Goal: Task Accomplishment & Management: Manage account settings

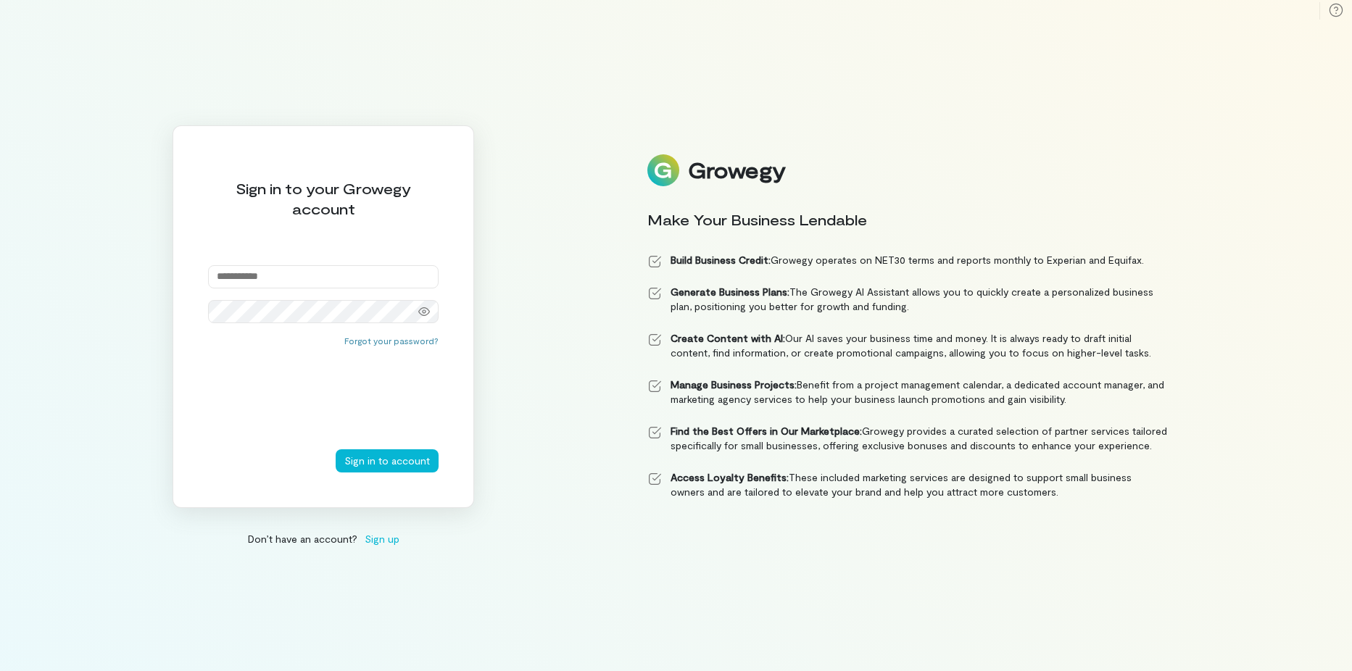
click at [354, 271] on input "email" at bounding box center [323, 276] width 231 height 23
type input "**********"
click at [417, 340] on button "Forgot your password?" at bounding box center [391, 341] width 94 height 12
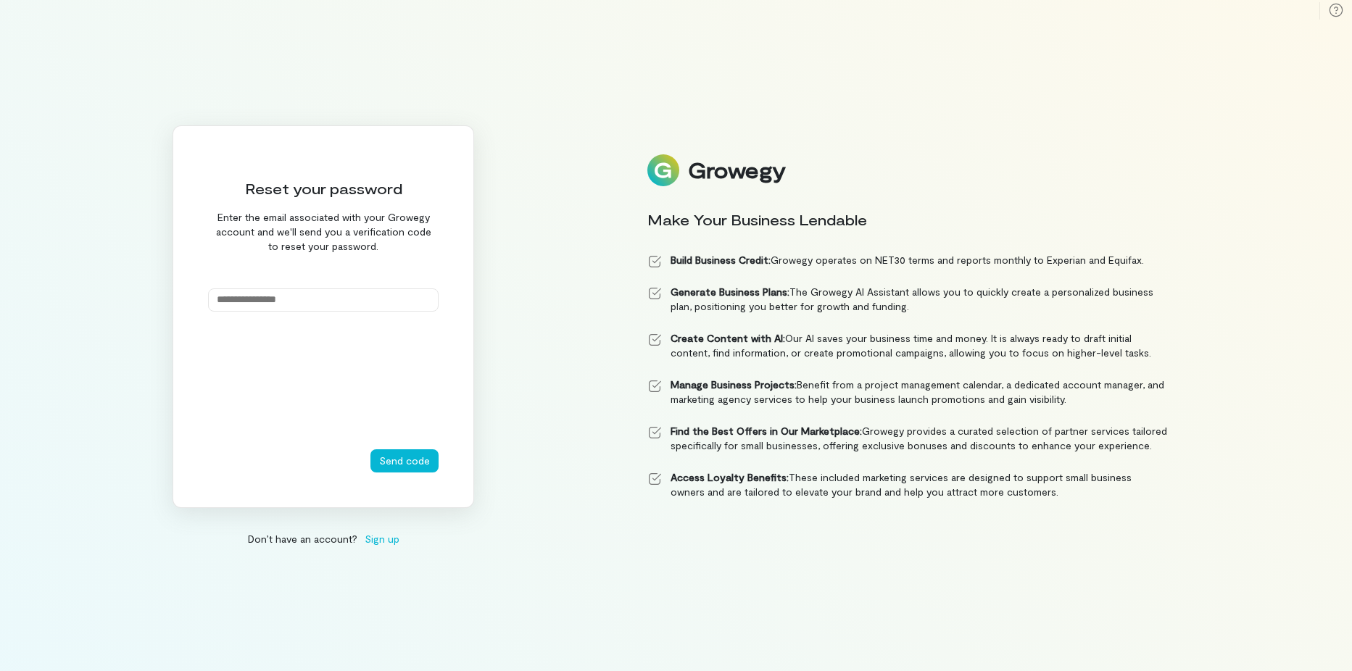
click at [250, 294] on input "email" at bounding box center [323, 300] width 231 height 23
type input "**********"
click at [394, 465] on button "Send code" at bounding box center [405, 461] width 68 height 23
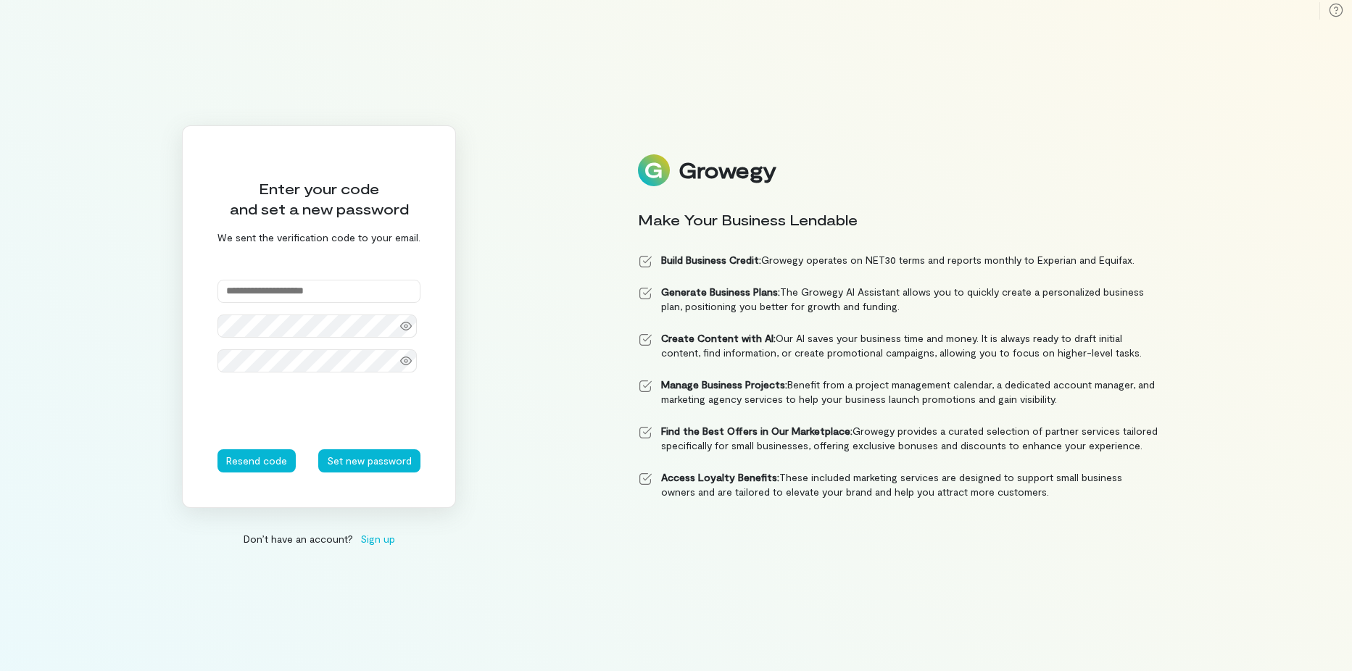
click at [278, 289] on input "text" at bounding box center [319, 291] width 203 height 23
type input "******"
click at [529, 258] on div "Enter your code and set a new password We sent the verification code to your em…" at bounding box center [676, 335] width 1352 height 671
click at [406, 323] on icon at bounding box center [406, 326] width 12 height 9
click at [406, 358] on icon at bounding box center [406, 361] width 12 height 12
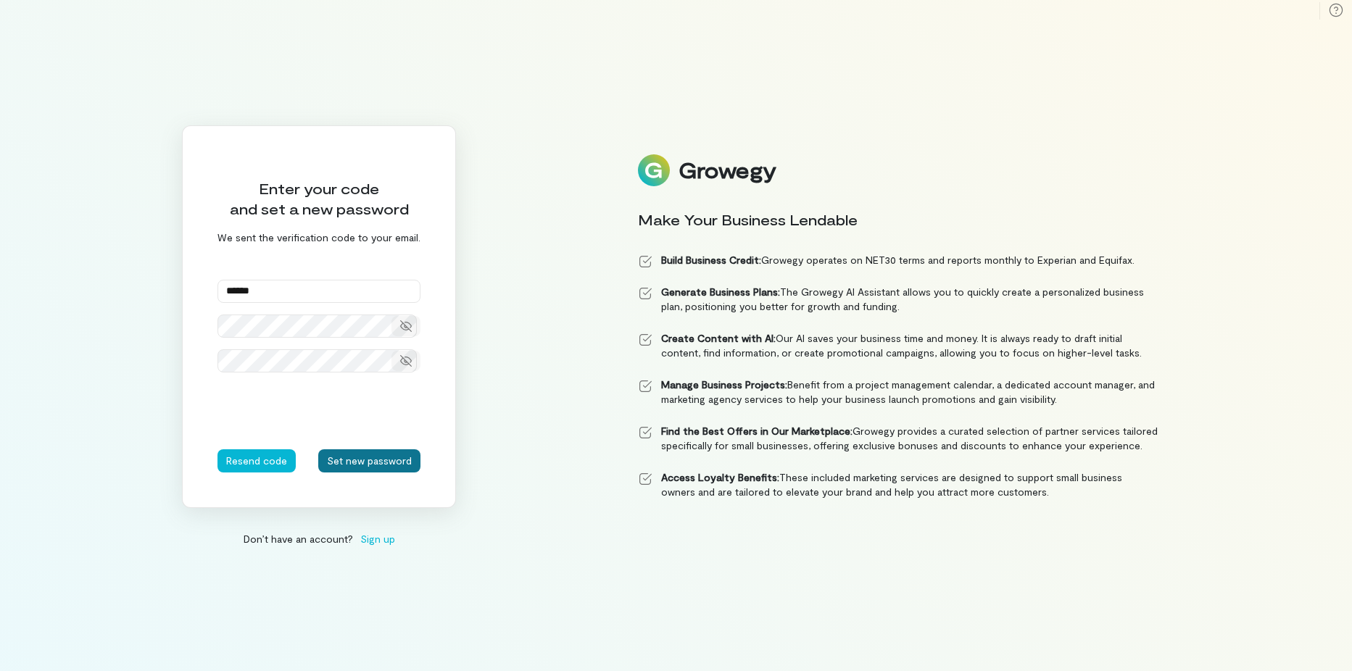
click at [376, 462] on button "Set new password" at bounding box center [369, 461] width 102 height 23
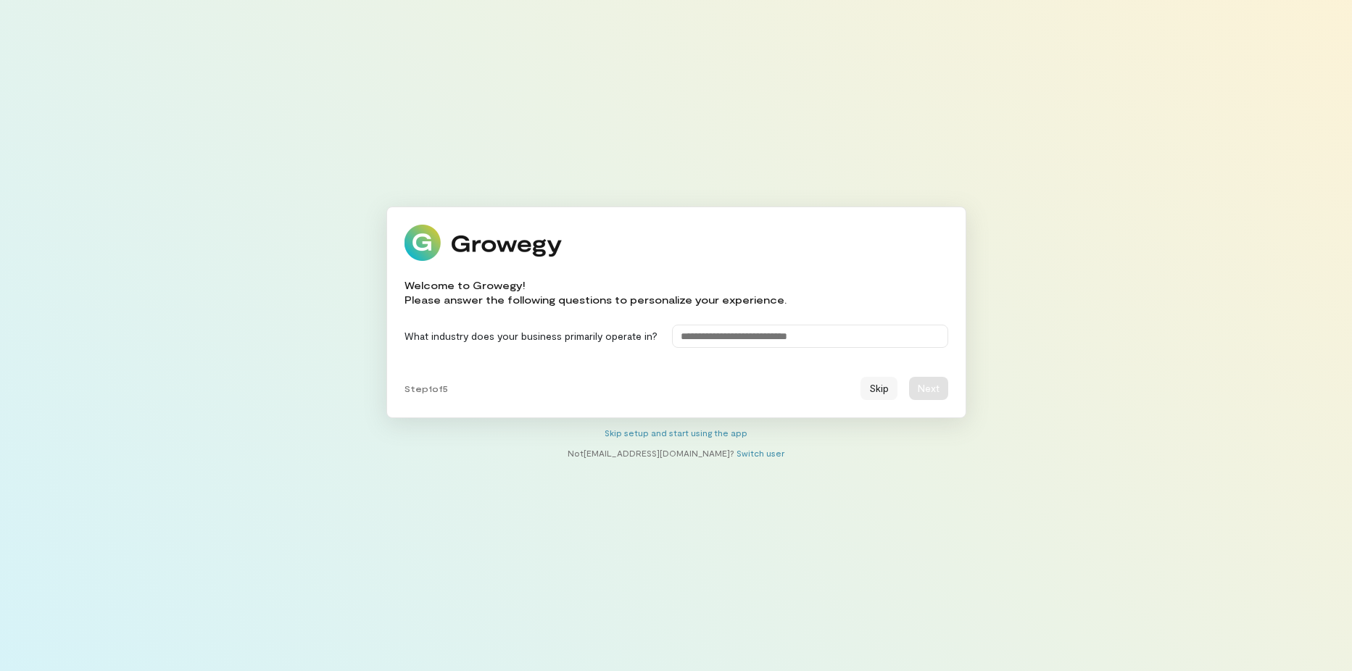
click at [882, 390] on button "Skip" at bounding box center [879, 388] width 37 height 23
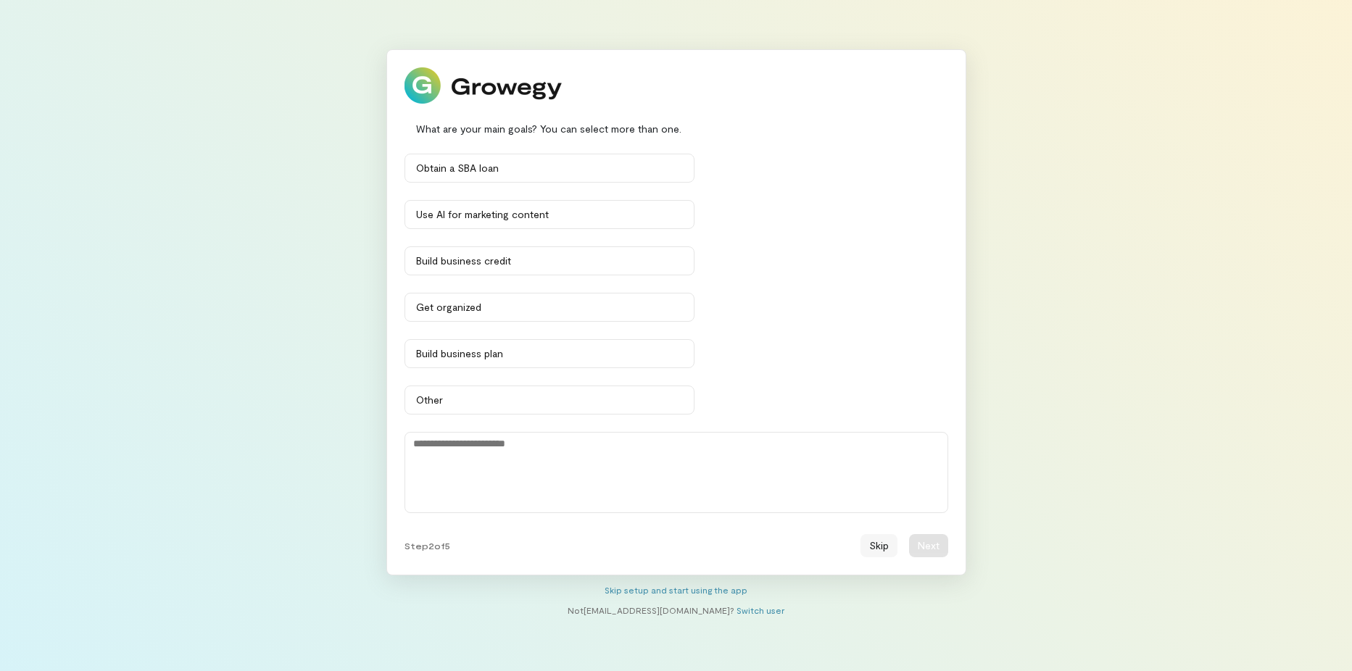
click at [874, 540] on button "Skip" at bounding box center [879, 545] width 37 height 23
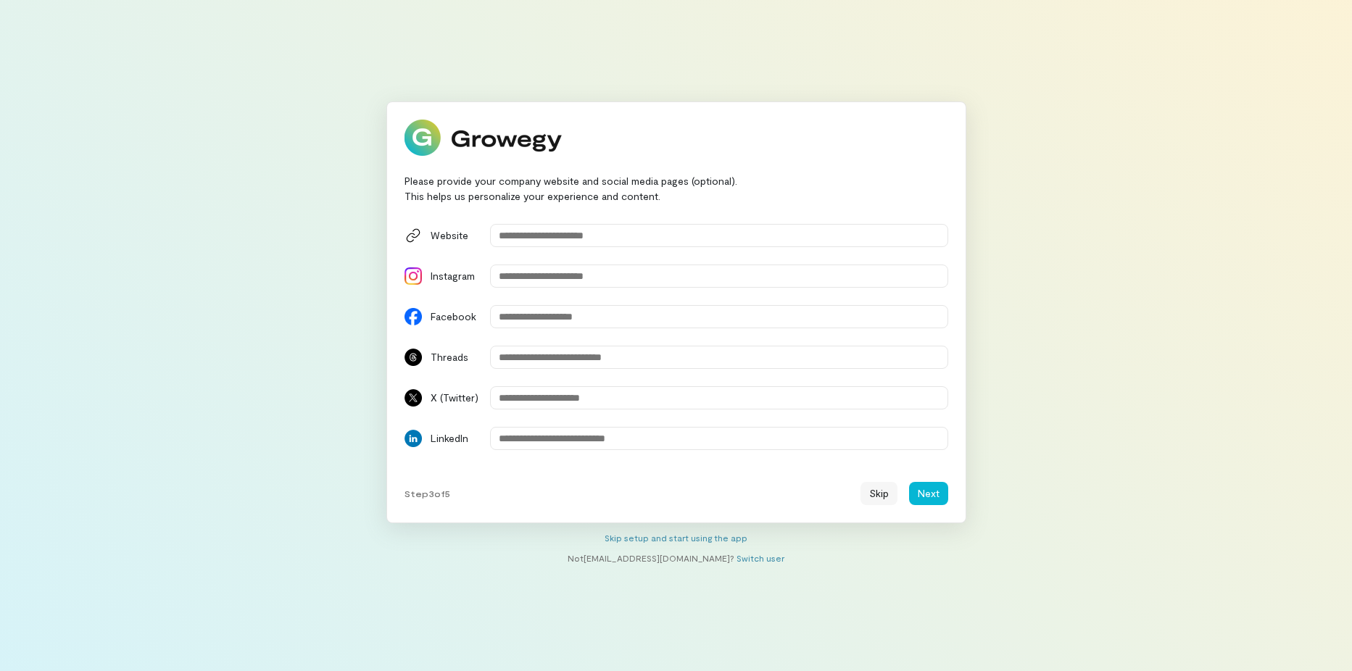
click at [874, 492] on button "Skip" at bounding box center [879, 493] width 37 height 23
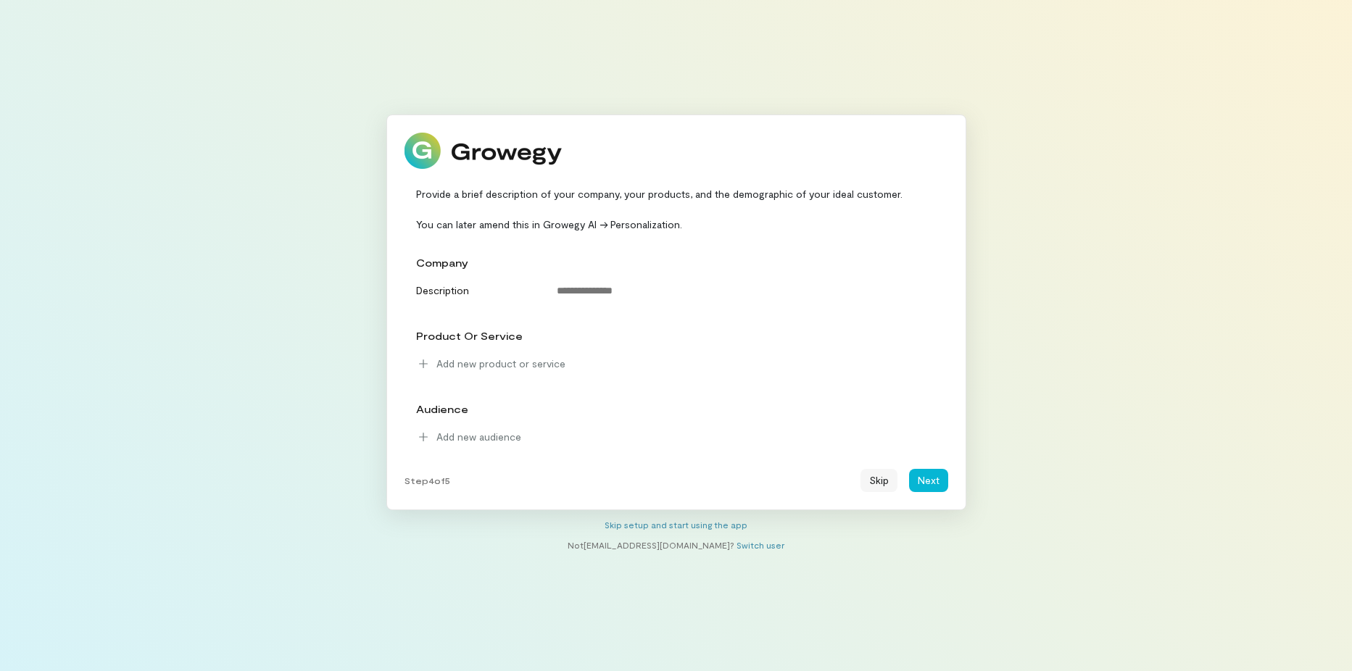
click at [877, 482] on button "Skip" at bounding box center [879, 480] width 37 height 23
click at [877, 482] on div "Provide a brief description of your company, your products, and the demographic…" at bounding box center [676, 335] width 1352 height 671
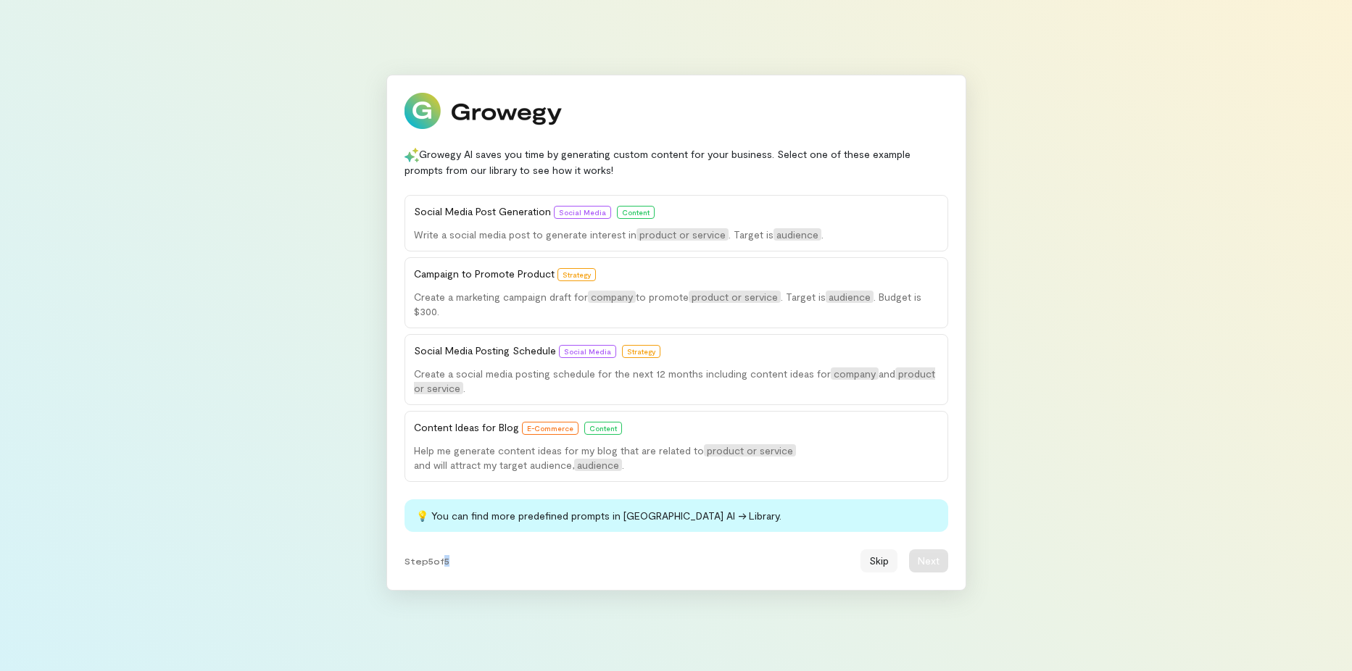
click at [874, 559] on button "Skip" at bounding box center [879, 561] width 37 height 23
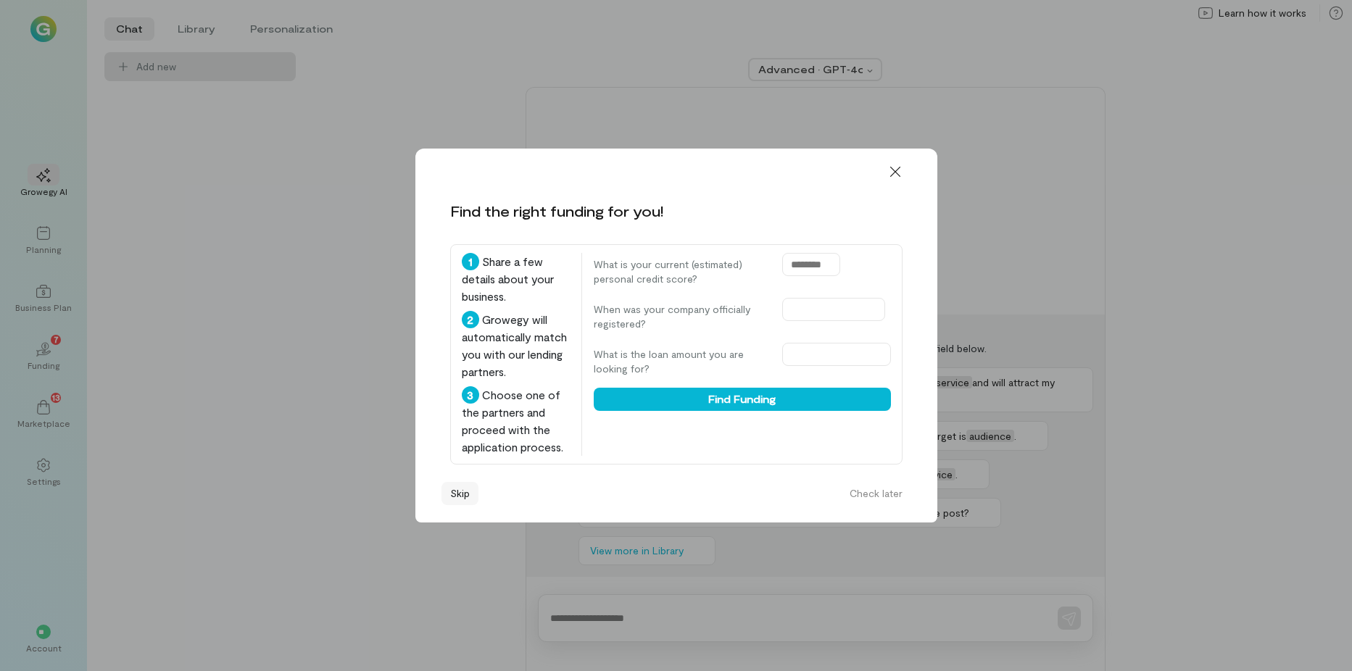
click at [461, 489] on button "Skip" at bounding box center [460, 493] width 37 height 23
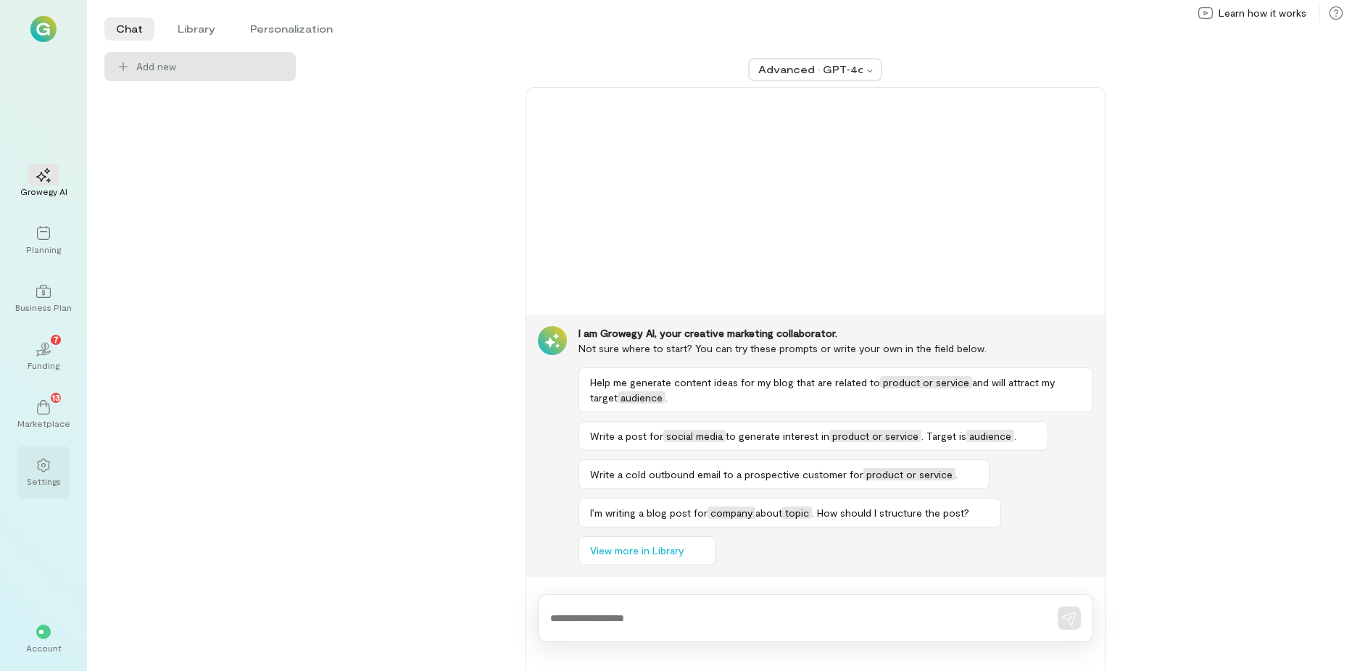
click at [44, 462] on icon at bounding box center [43, 465] width 15 height 15
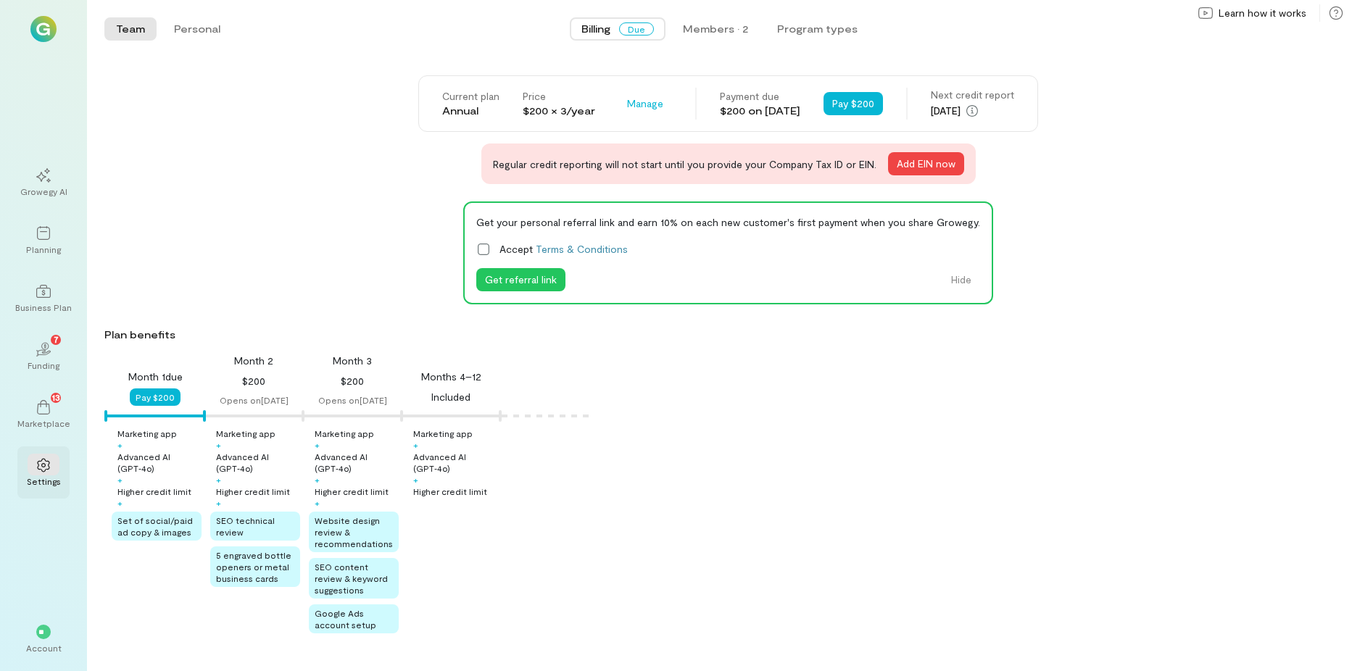
click at [45, 469] on icon at bounding box center [43, 465] width 15 height 15
click at [39, 641] on div "**" at bounding box center [44, 632] width 32 height 22
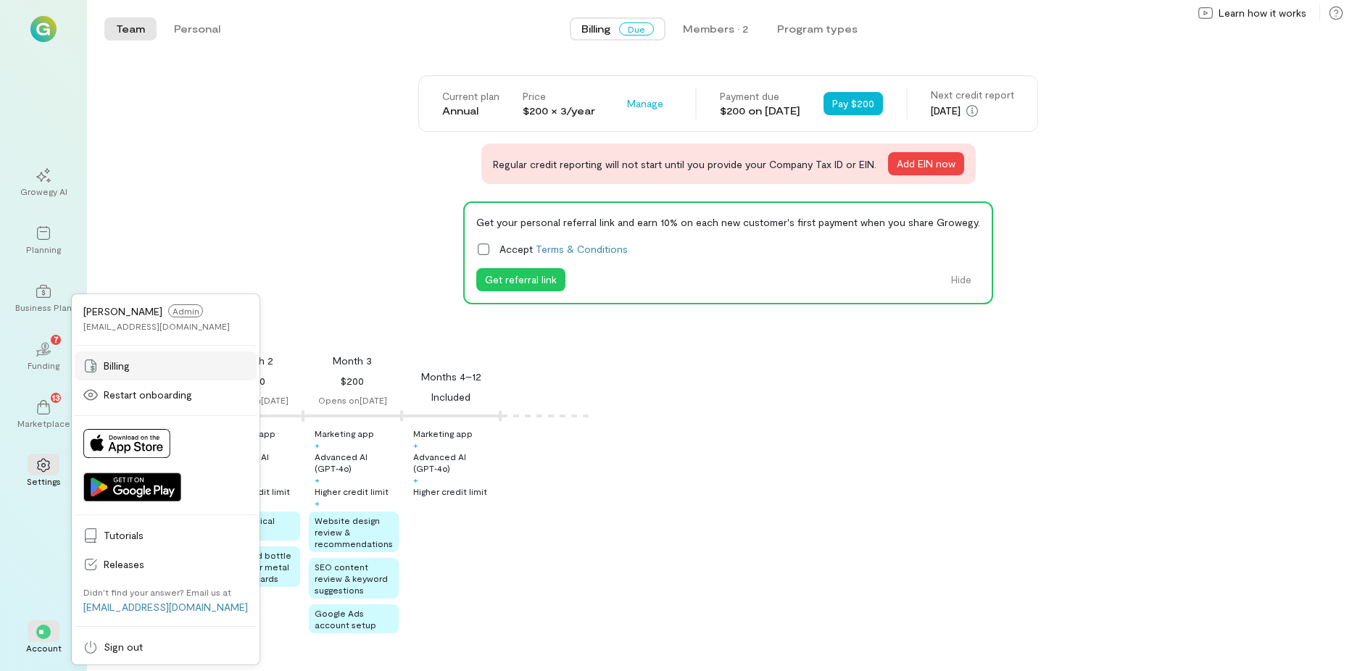
click at [115, 363] on span "Billing" at bounding box center [176, 366] width 144 height 15
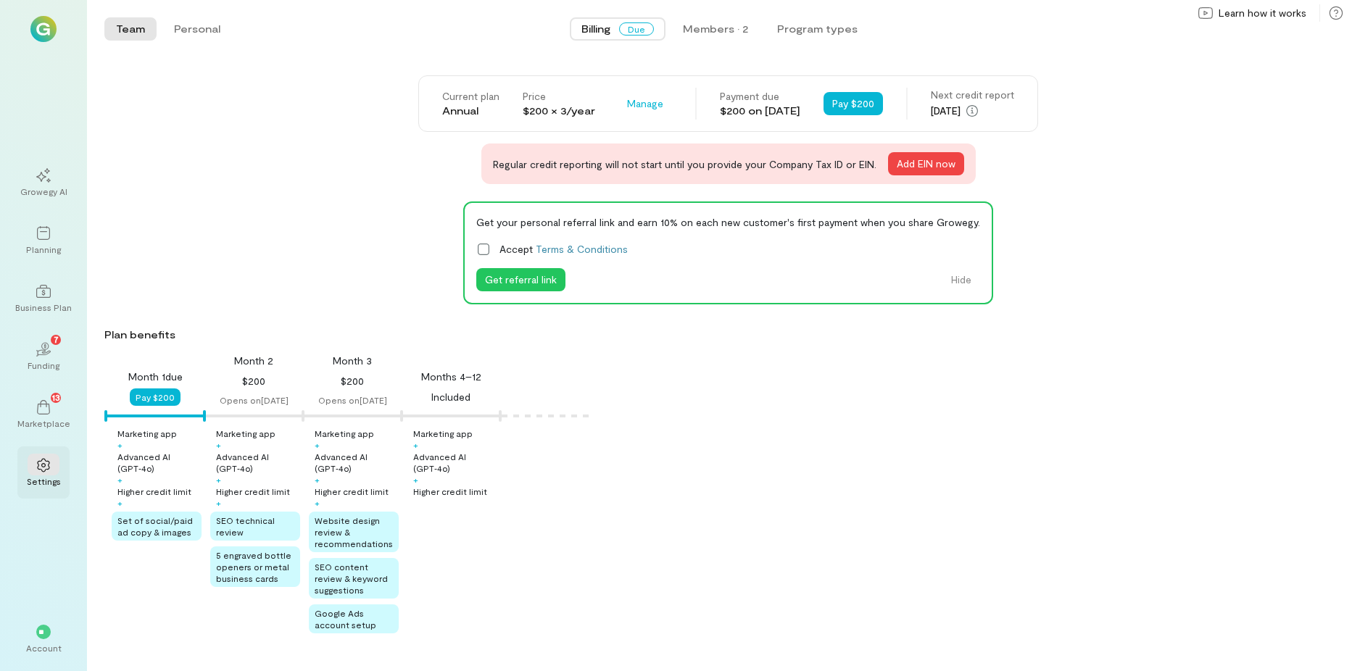
click at [50, 474] on div at bounding box center [44, 465] width 32 height 22
click at [41, 466] on icon at bounding box center [43, 465] width 15 height 15
click at [43, 471] on icon at bounding box center [43, 466] width 12 height 14
click at [49, 233] on icon at bounding box center [43, 233] width 15 height 15
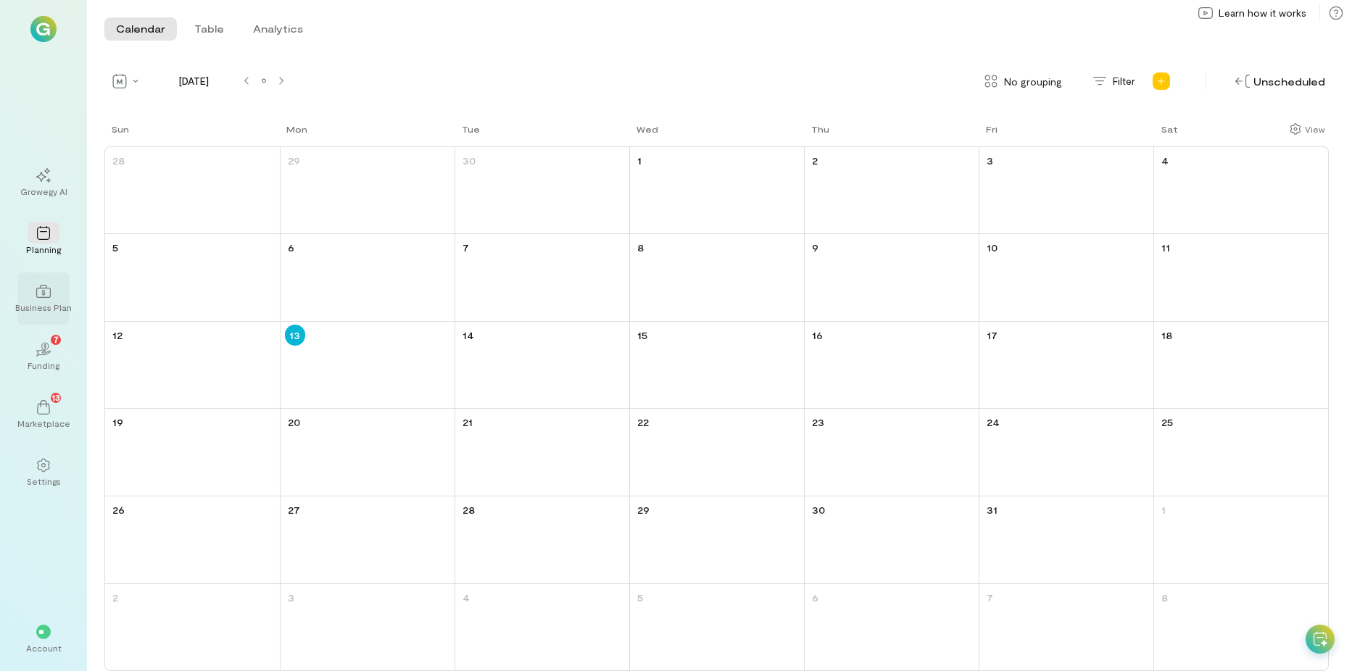
click at [62, 300] on div "Business Plan" at bounding box center [43, 299] width 52 height 52
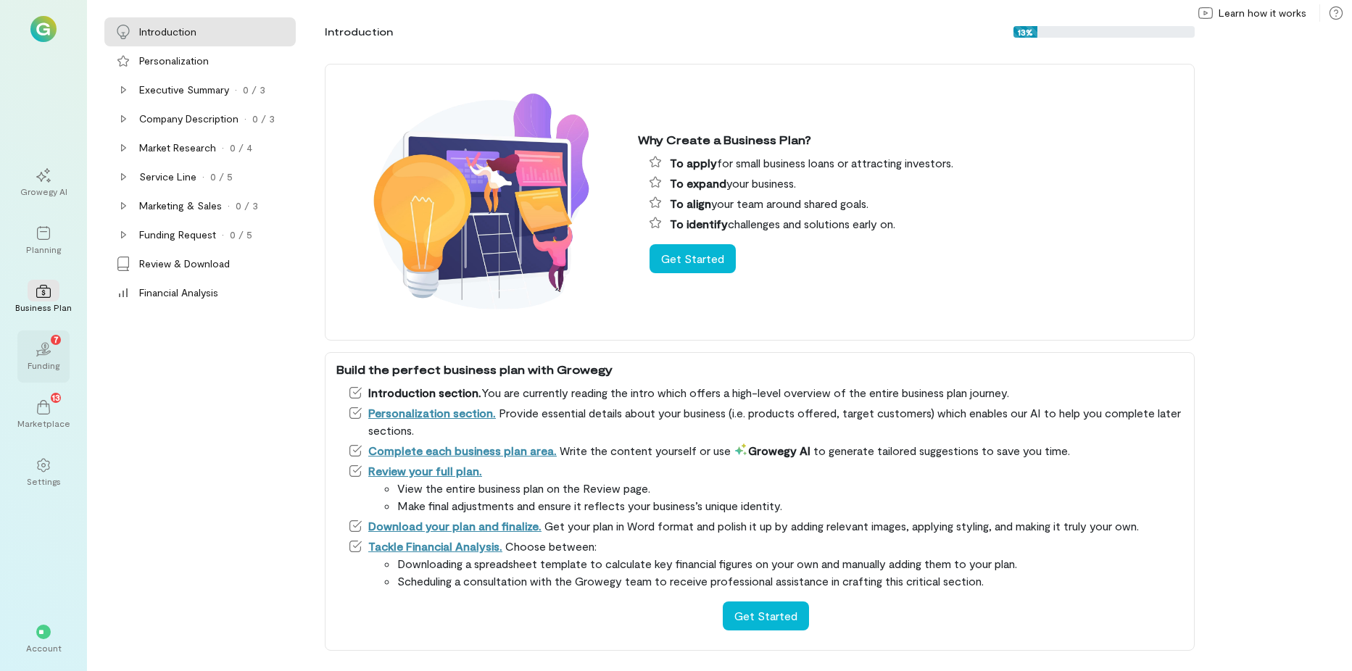
click at [46, 352] on icon "02" at bounding box center [43, 349] width 15 height 15
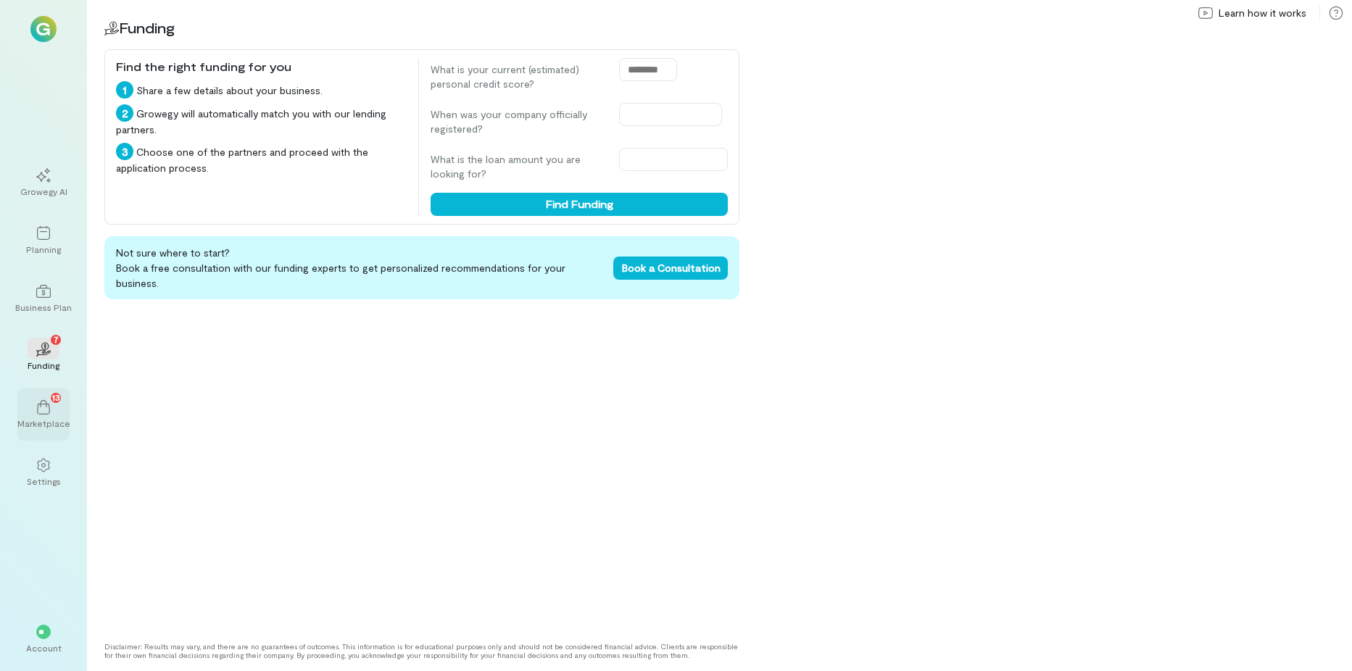
click at [36, 408] on div "13" at bounding box center [44, 407] width 32 height 22
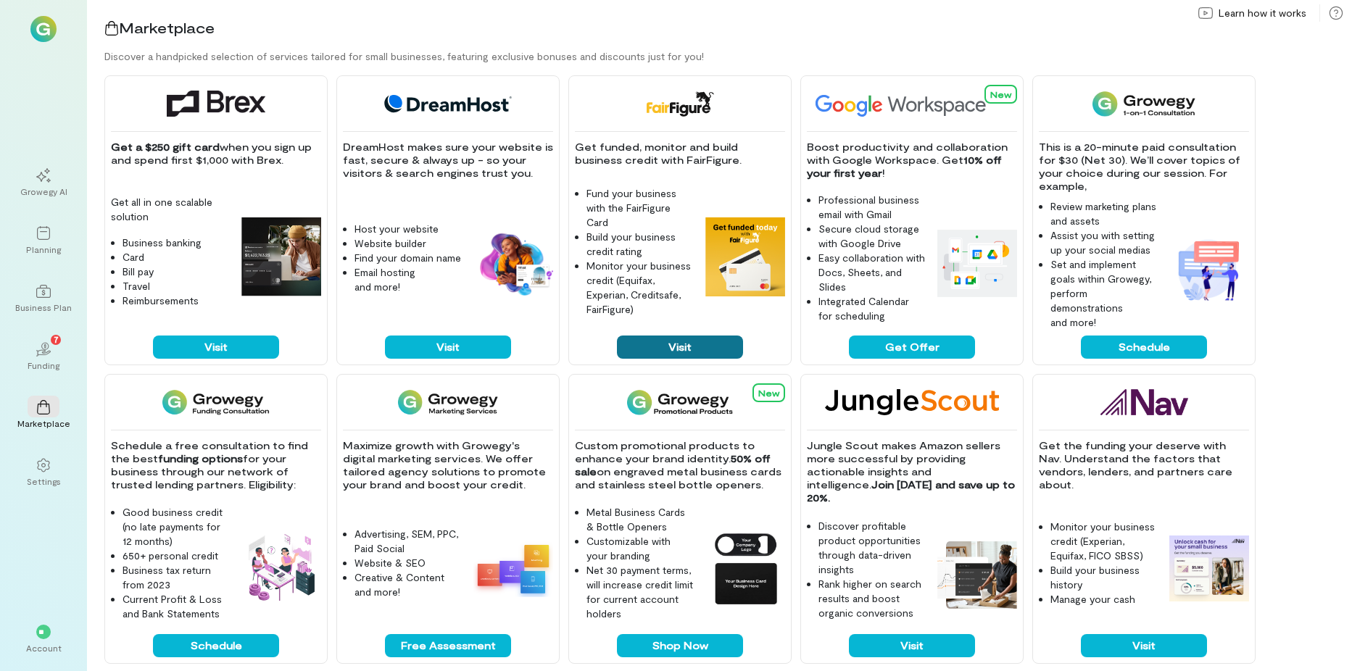
click at [682, 351] on button "Visit" at bounding box center [680, 347] width 126 height 23
click at [52, 196] on div "Growegy AI" at bounding box center [43, 192] width 47 height 12
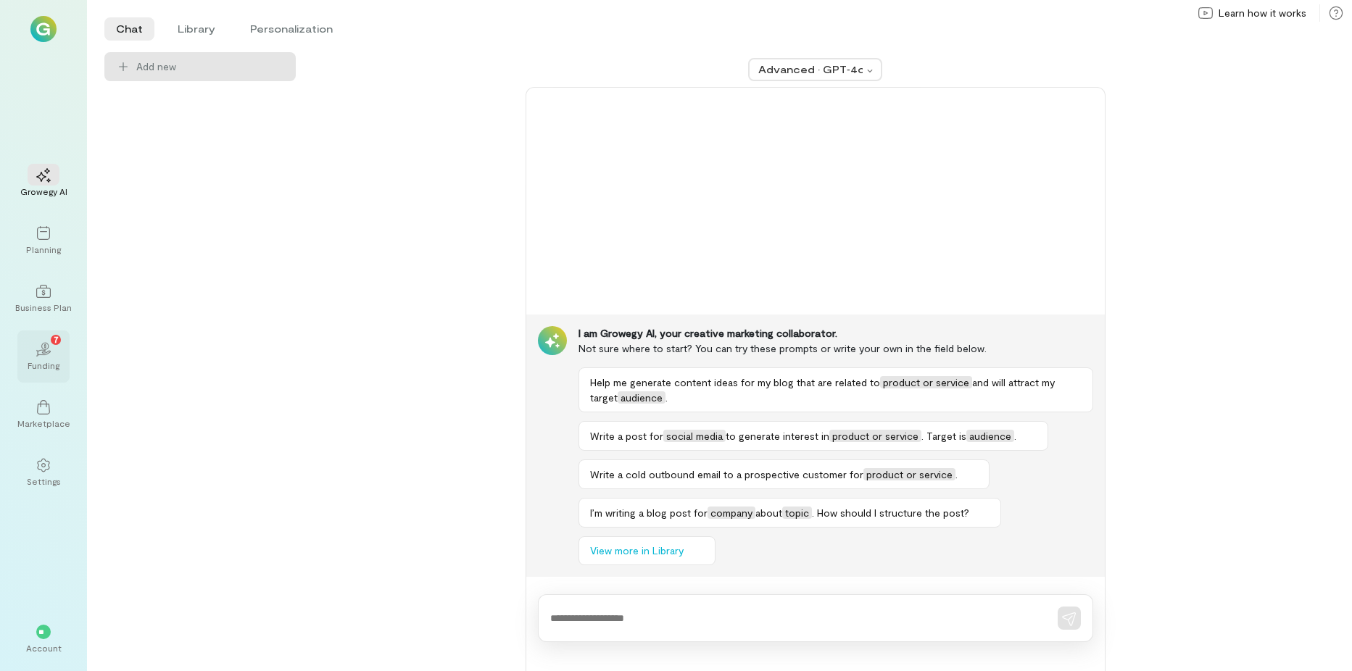
click at [36, 355] on icon "02" at bounding box center [43, 349] width 15 height 15
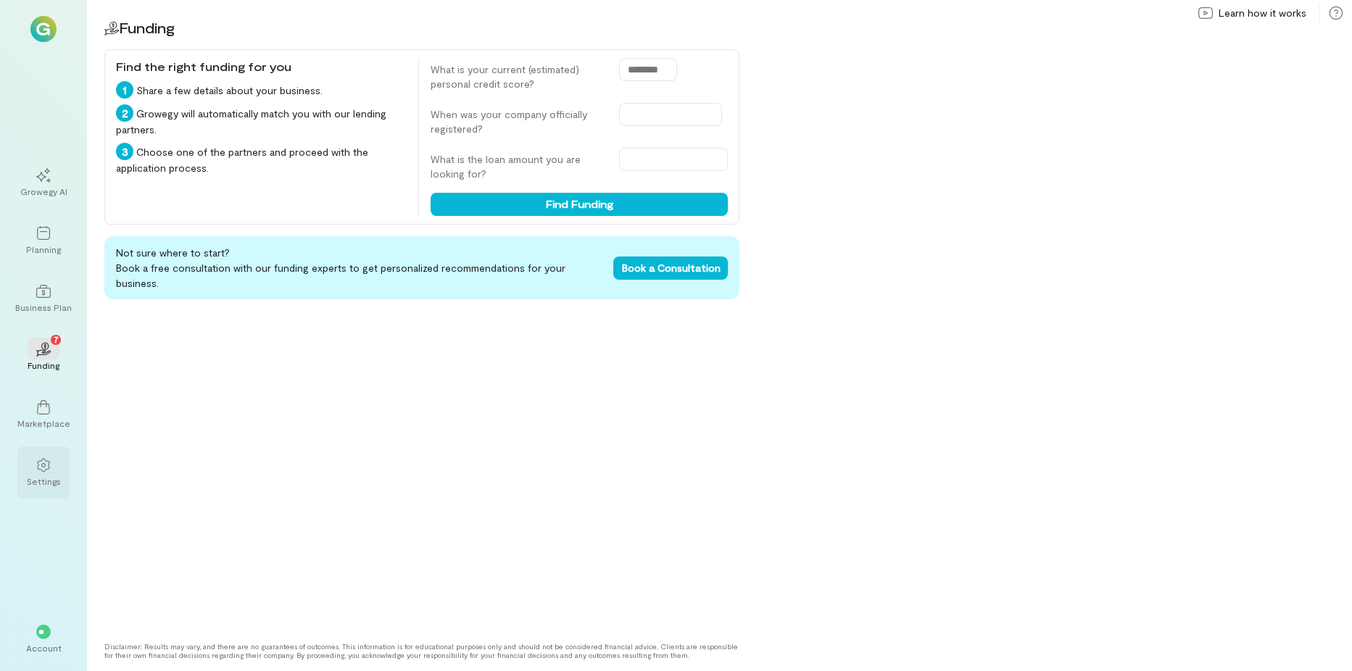
click at [51, 477] on div "Settings" at bounding box center [44, 482] width 34 height 12
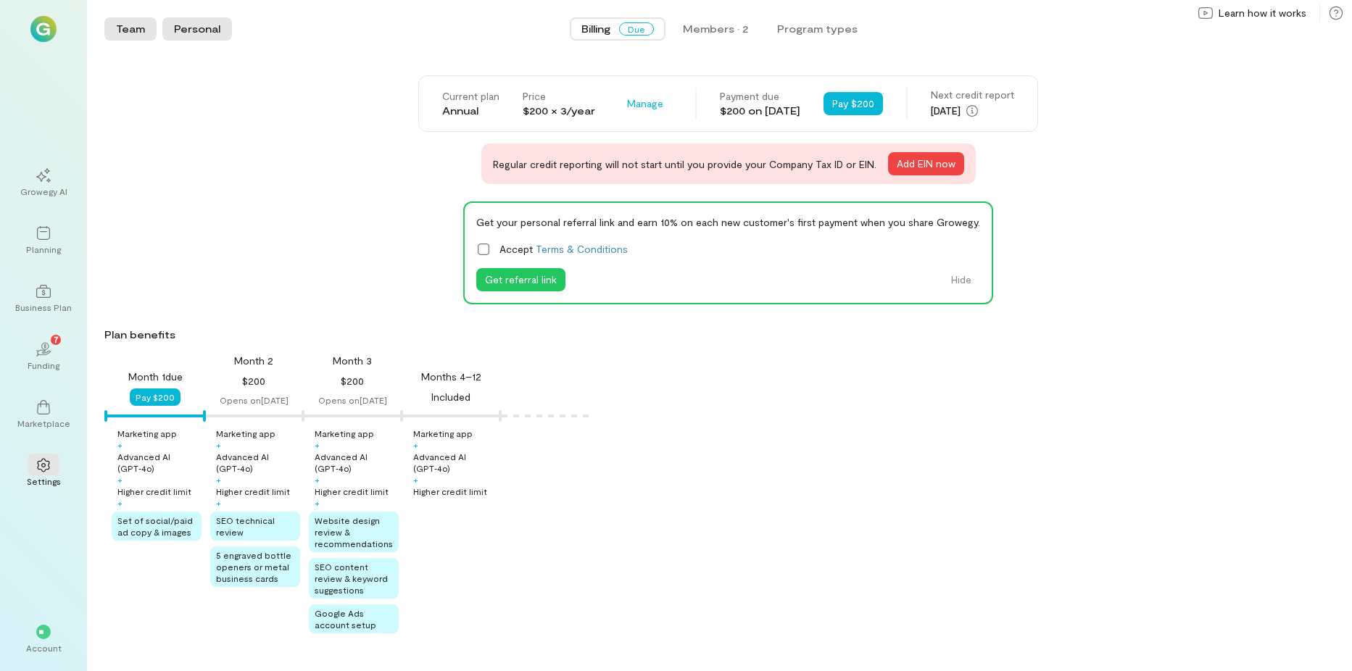
click at [194, 25] on button "Personal" at bounding box center [197, 28] width 70 height 23
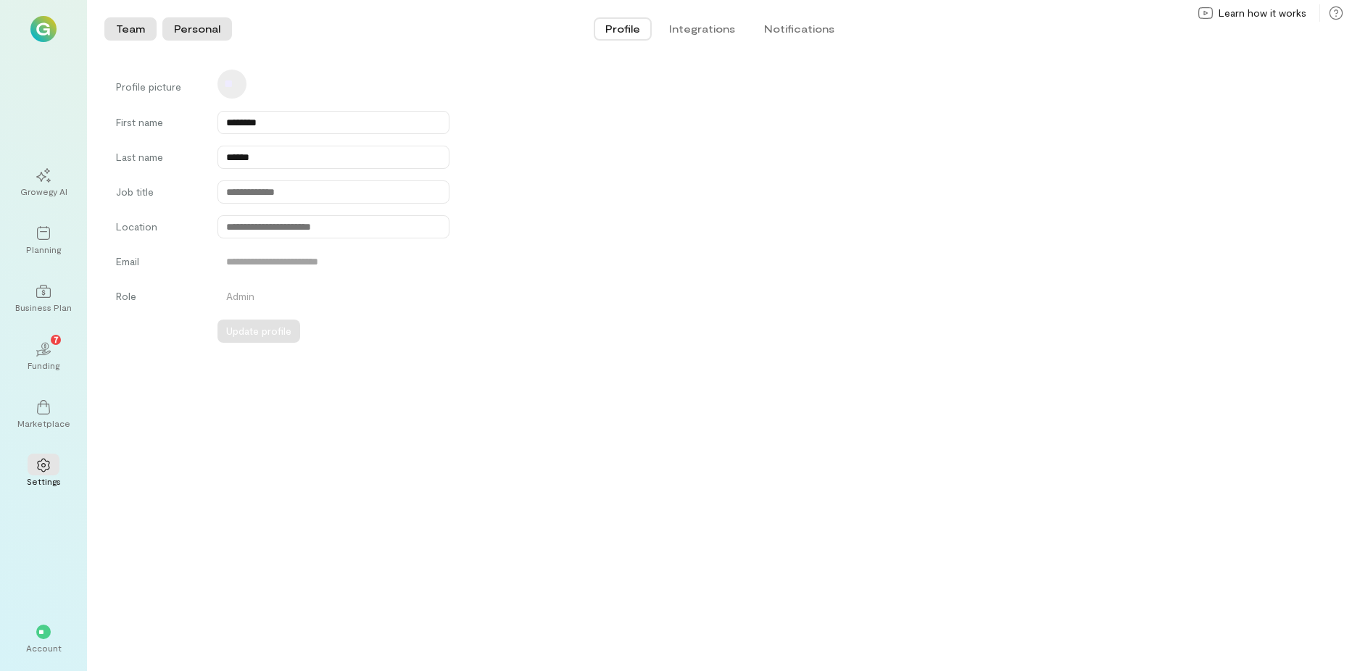
click at [133, 27] on button "Team" at bounding box center [130, 28] width 52 height 23
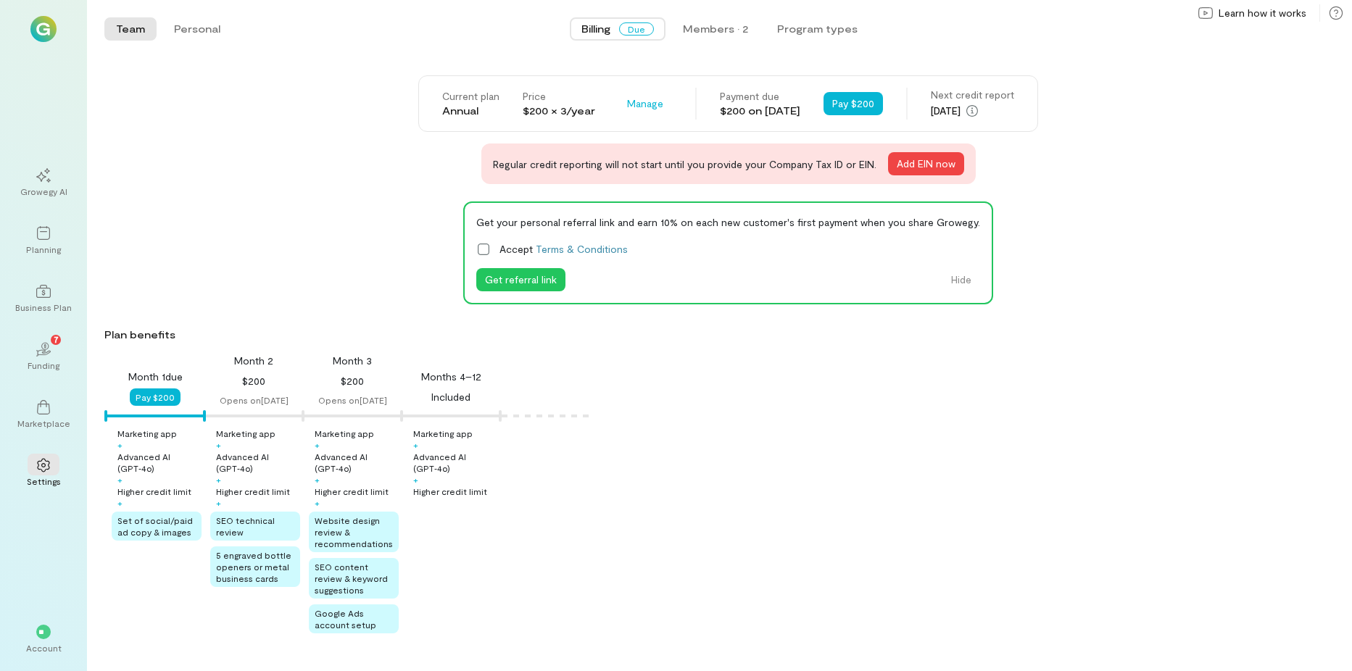
click at [637, 31] on span "Due" at bounding box center [636, 28] width 35 height 13
click at [627, 104] on span "Manage" at bounding box center [645, 103] width 36 height 15
click at [651, 131] on span "Cancel plan" at bounding box center [686, 135] width 71 height 15
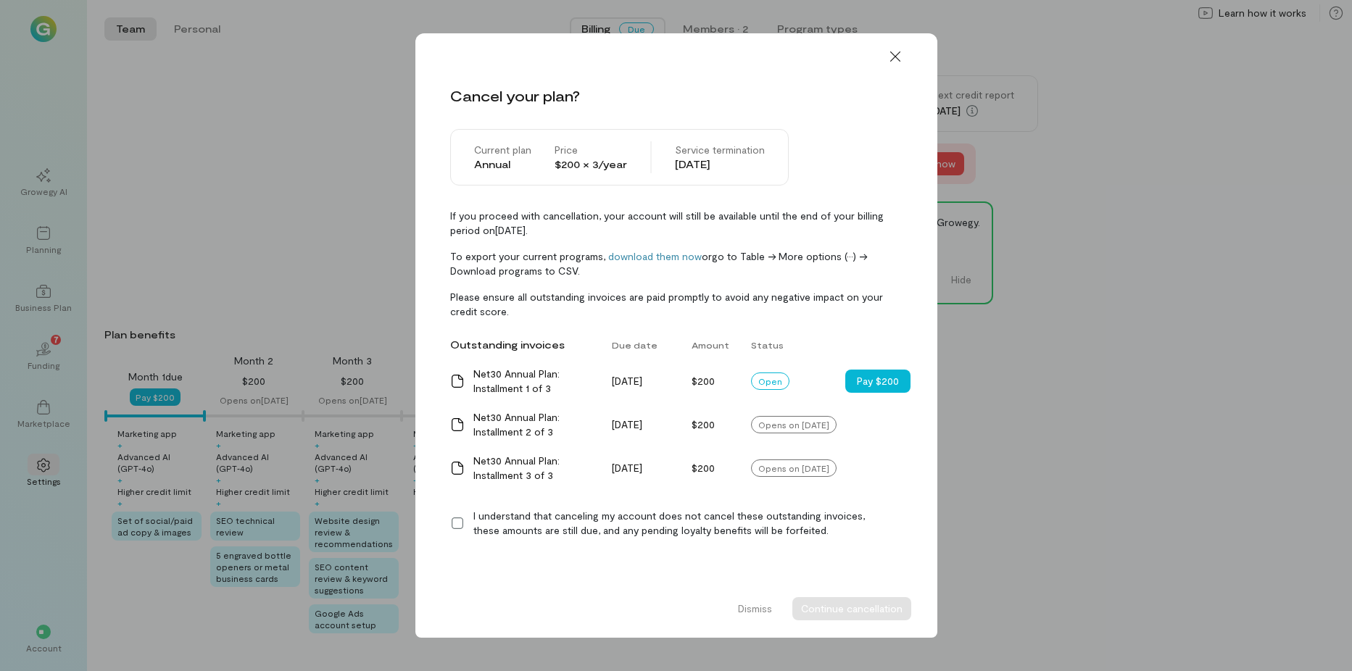
click at [460, 521] on icon at bounding box center [457, 523] width 15 height 15
click at [869, 610] on button "Continue cancellation" at bounding box center [852, 608] width 119 height 23
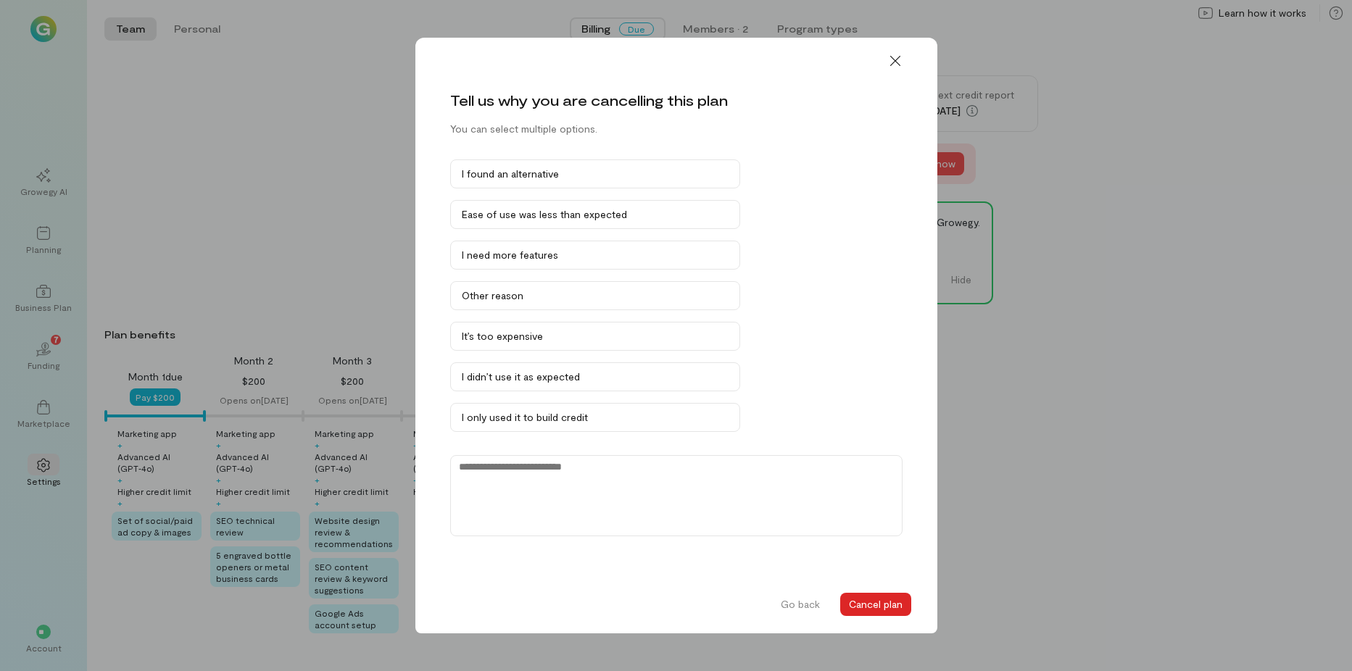
click at [877, 600] on button "Cancel plan" at bounding box center [875, 604] width 71 height 23
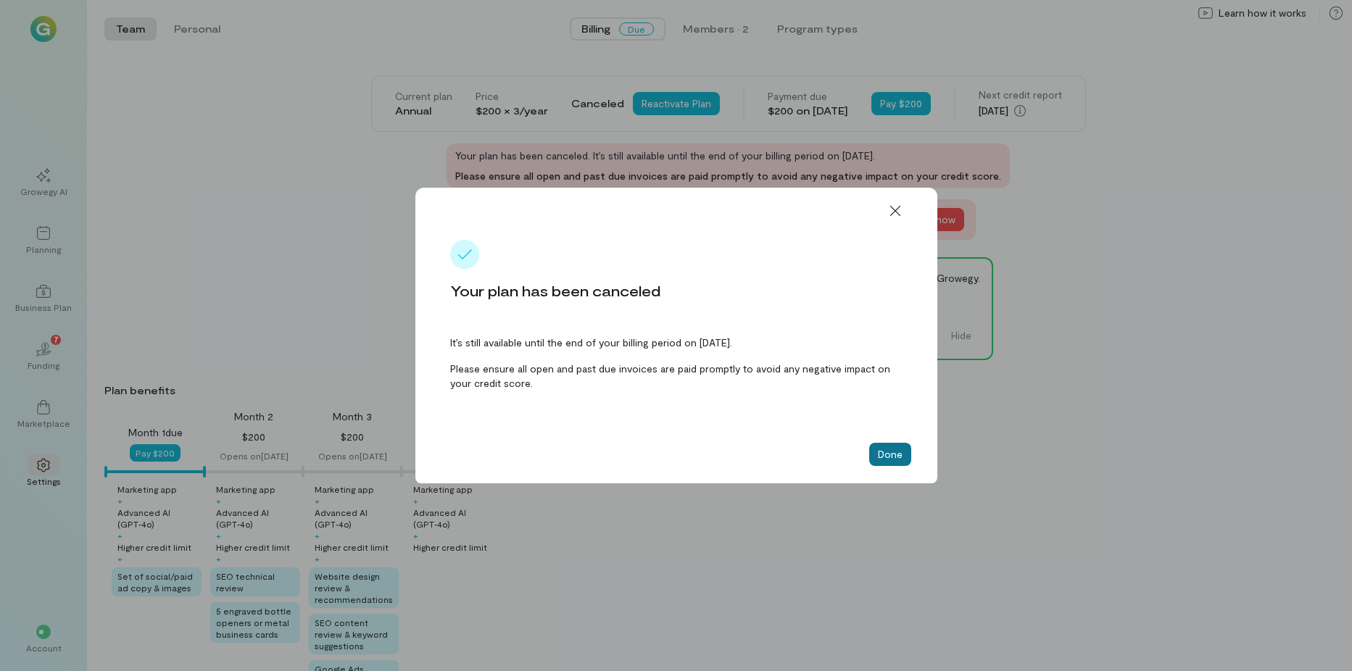
click at [899, 453] on button "Done" at bounding box center [890, 454] width 42 height 23
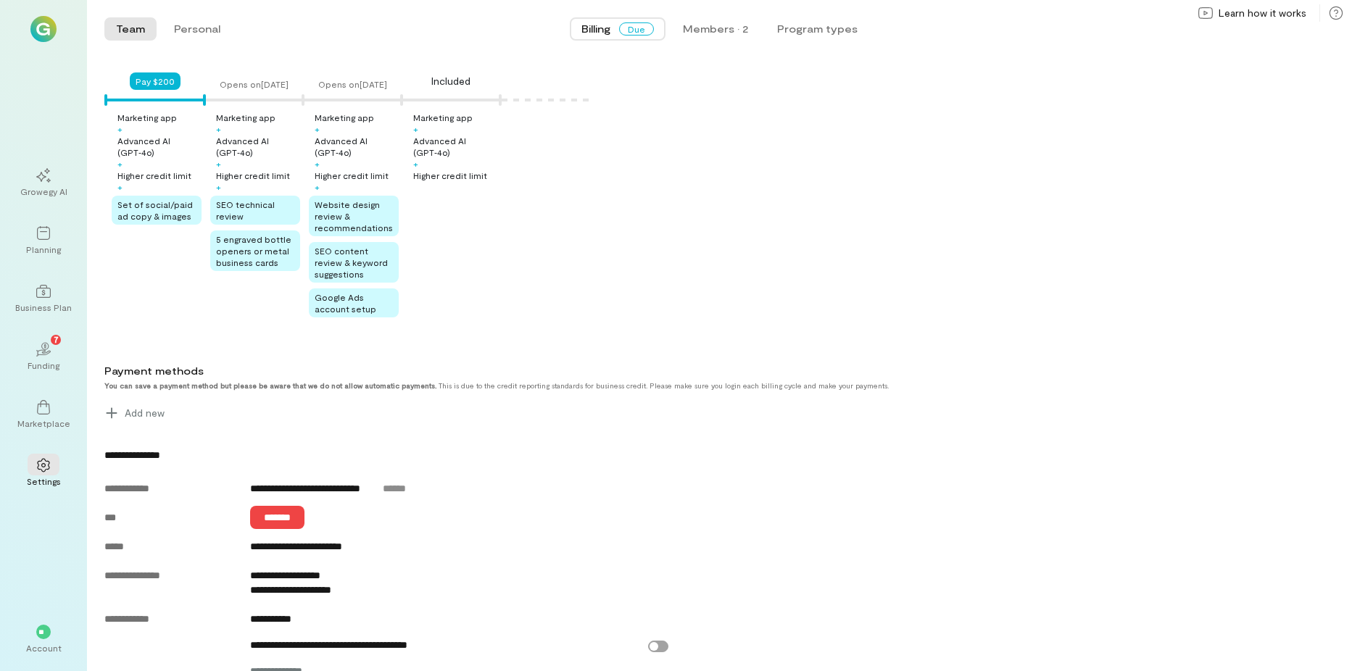
scroll to position [575, 0]
